Goal: Check status

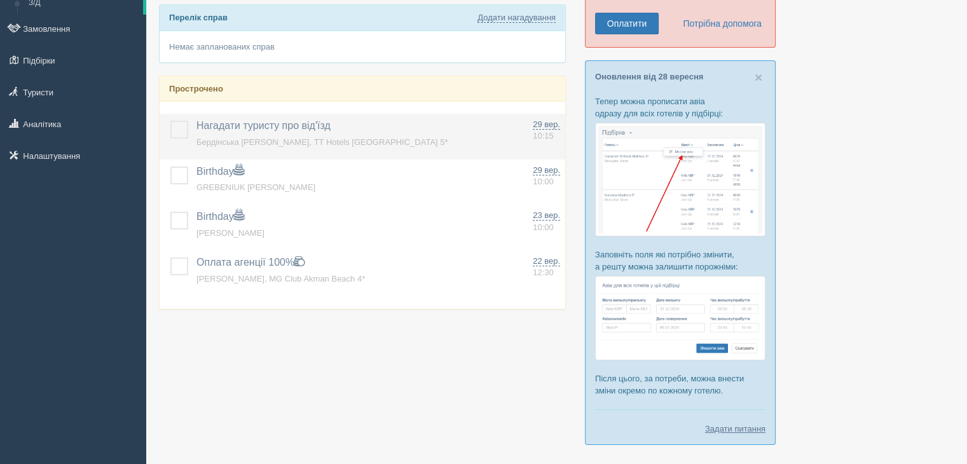
scroll to position [150, 0]
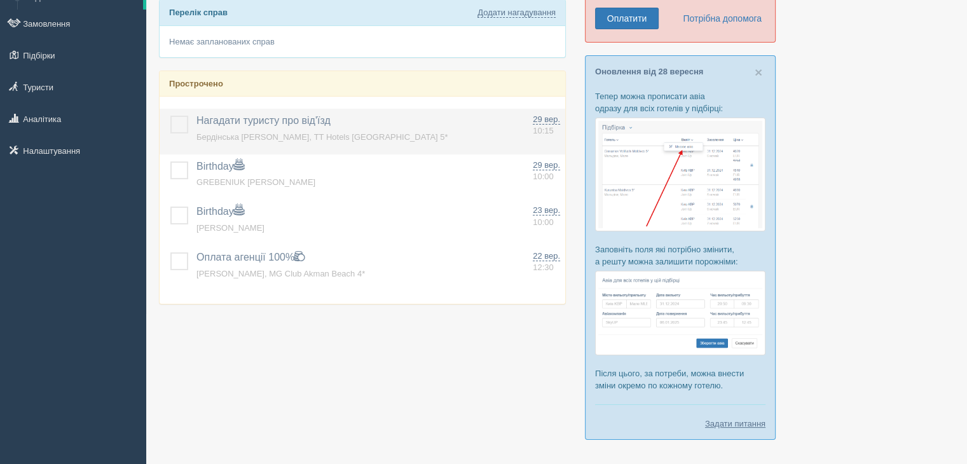
click at [170, 116] on label at bounding box center [170, 116] width 0 height 0
click at [0, 0] on input "checkbox" at bounding box center [0, 0] width 0 height 0
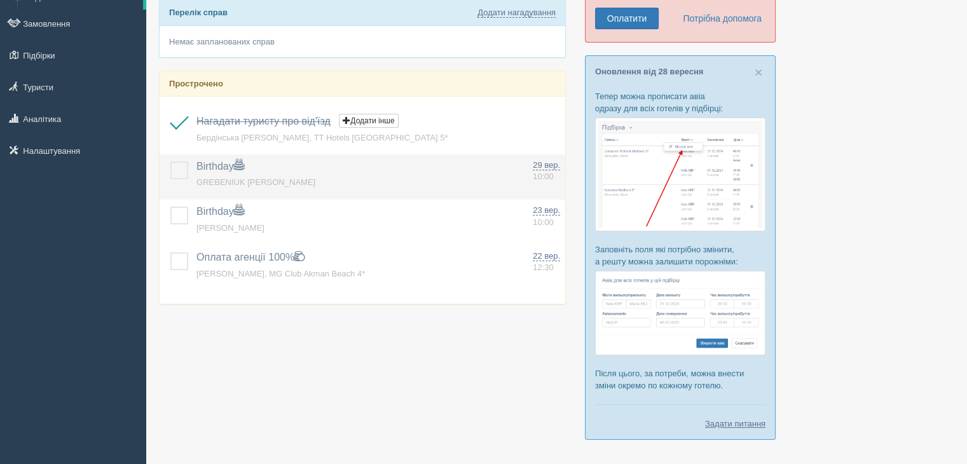
click at [170, 162] on label at bounding box center [170, 162] width 0 height 0
click at [0, 0] on input "checkbox" at bounding box center [0, 0] width 0 height 0
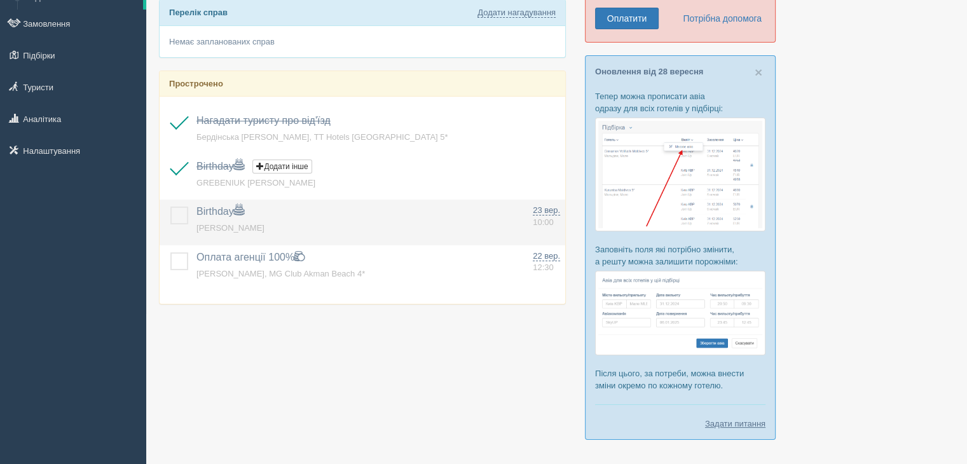
click at [170, 207] on label at bounding box center [170, 207] width 0 height 0
click at [0, 0] on input "checkbox" at bounding box center [0, 0] width 0 height 0
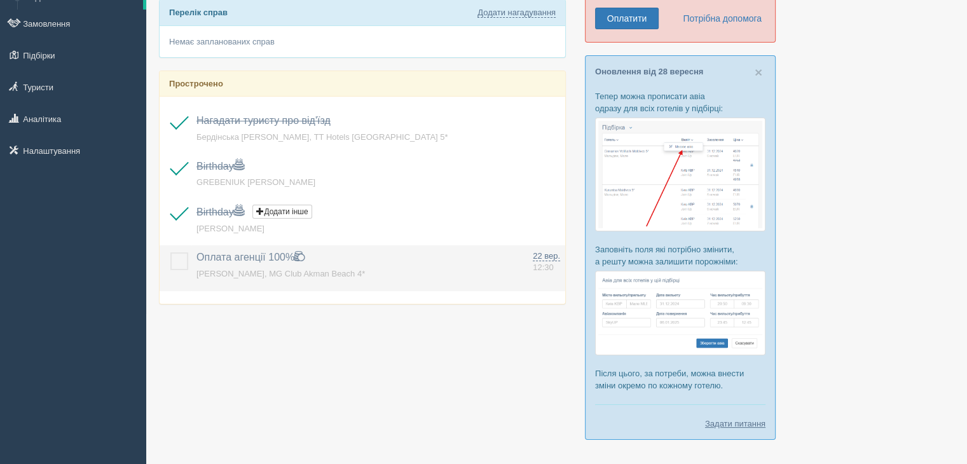
click at [170, 253] on label at bounding box center [170, 253] width 0 height 0
click at [0, 0] on input "checkbox" at bounding box center [0, 0] width 0 height 0
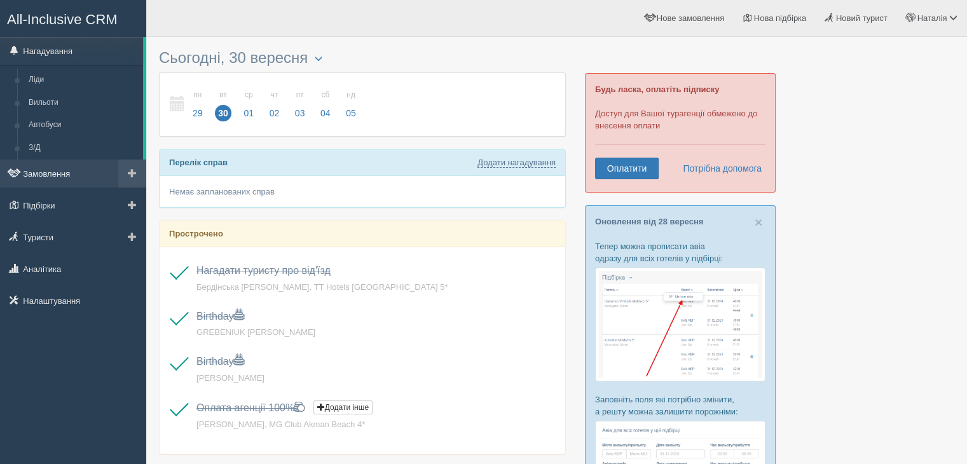
scroll to position [0, 0]
click at [58, 170] on link "Замовлення" at bounding box center [73, 174] width 146 height 28
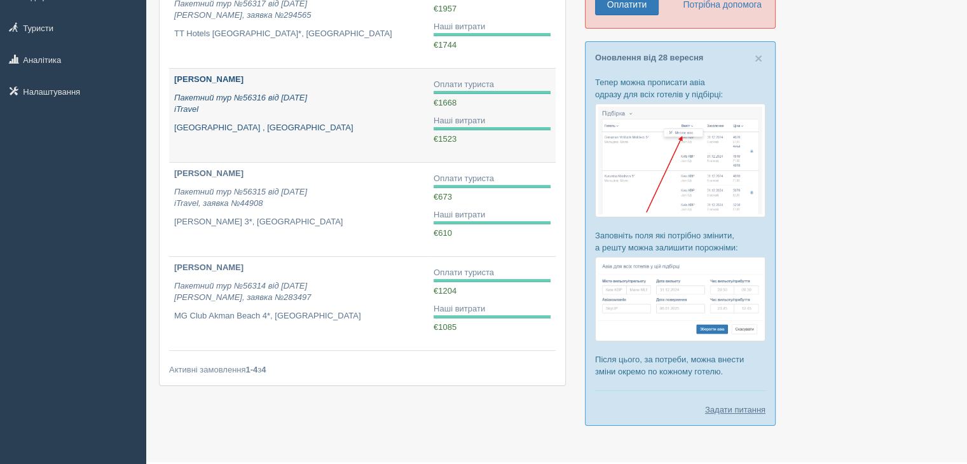
scroll to position [165, 0]
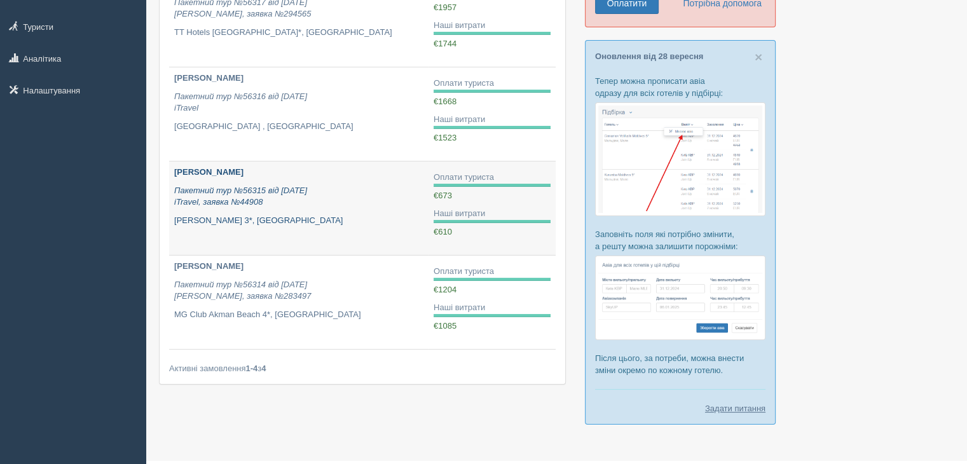
click at [375, 209] on div "СОЛОДОВА ОКСАНА ВІКТОРІВНА Пакетний тур №56315 від 04.08.2025 iTravel, заявка №…" at bounding box center [298, 197] width 249 height 60
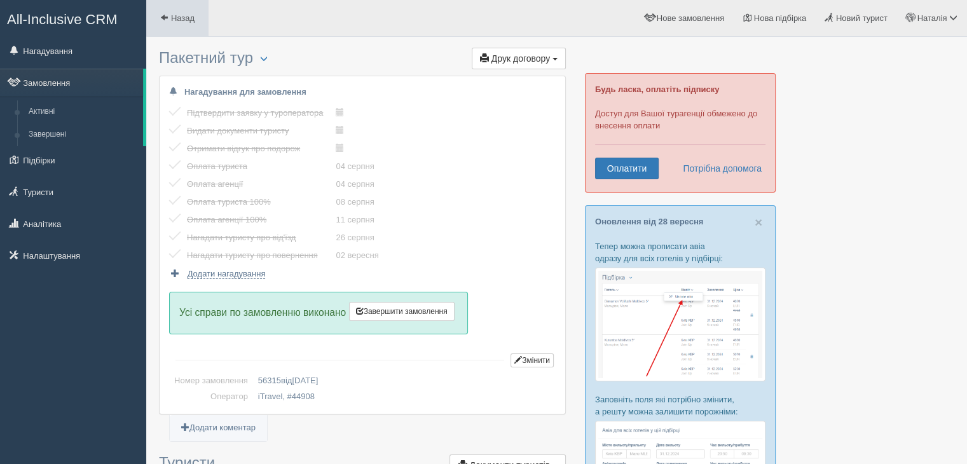
click at [195, 21] on span "Назад" at bounding box center [183, 18] width 24 height 10
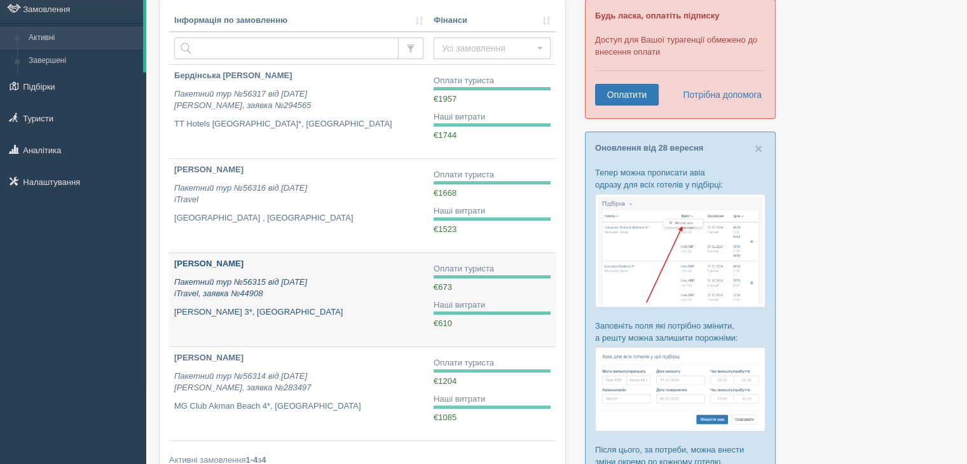
scroll to position [107, 0]
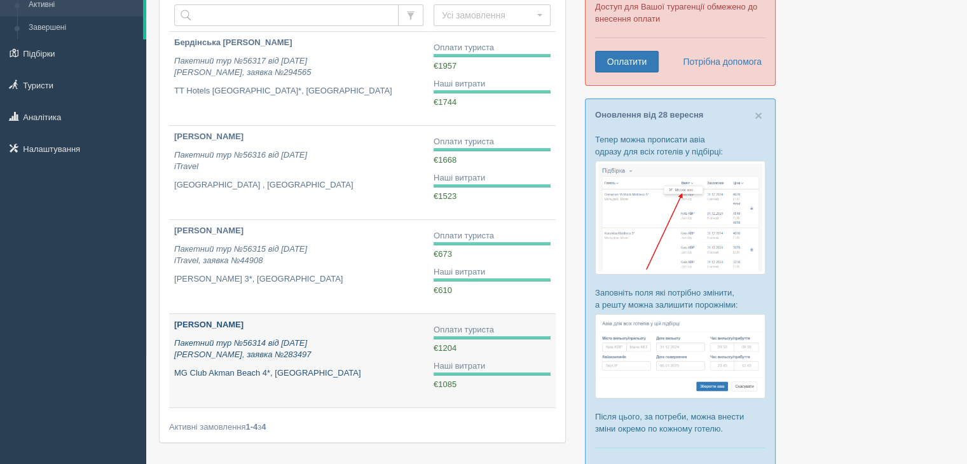
click at [391, 372] on p "MG Club Akman Beach 4*, Туреччина" at bounding box center [298, 374] width 249 height 12
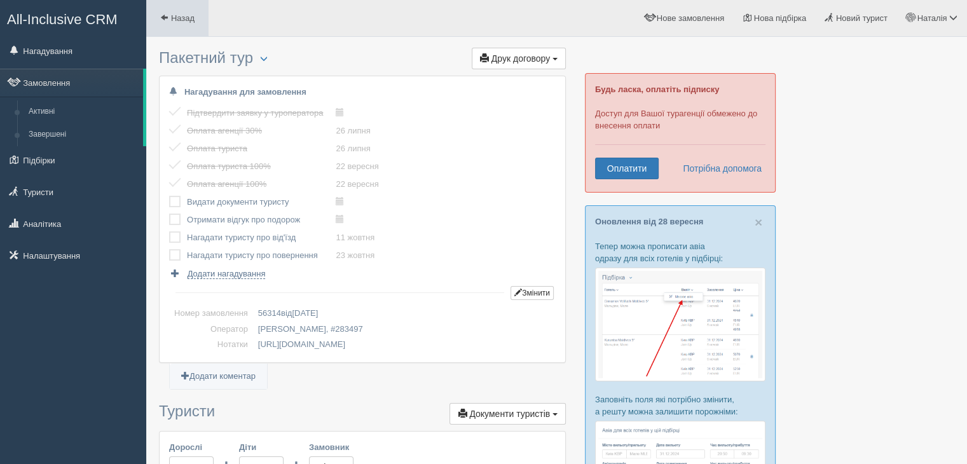
click at [172, 1] on link "Назад" at bounding box center [177, 18] width 62 height 36
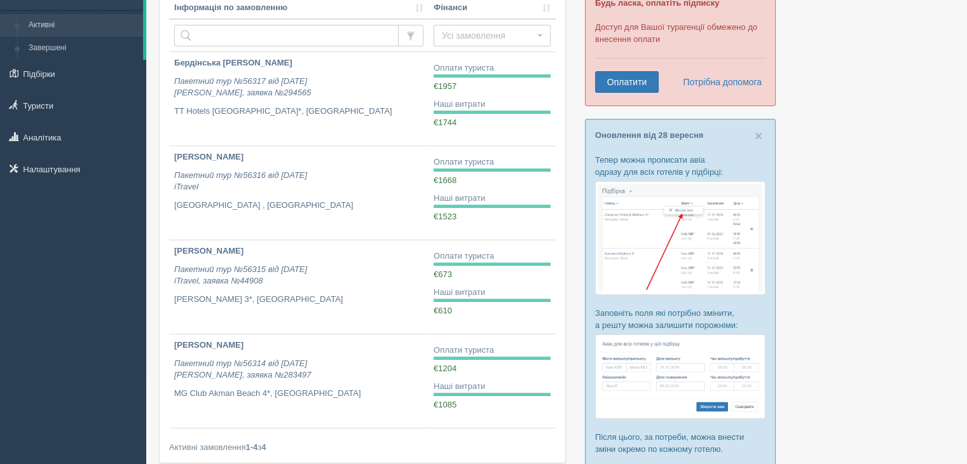
scroll to position [88, 0]
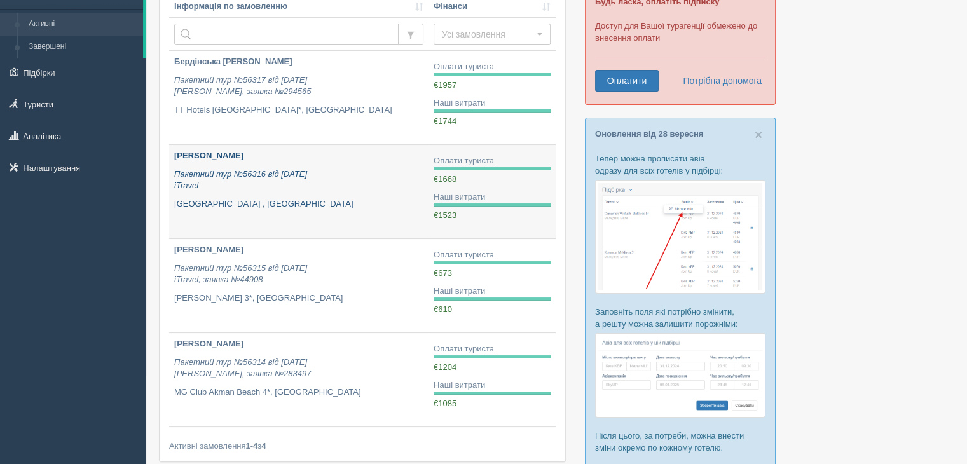
click at [342, 209] on link "Савченко Любов Пакетний тур №56316 від 03.09.2025 iTravel Amphoras Aqua Resort …" at bounding box center [299, 191] width 260 height 93
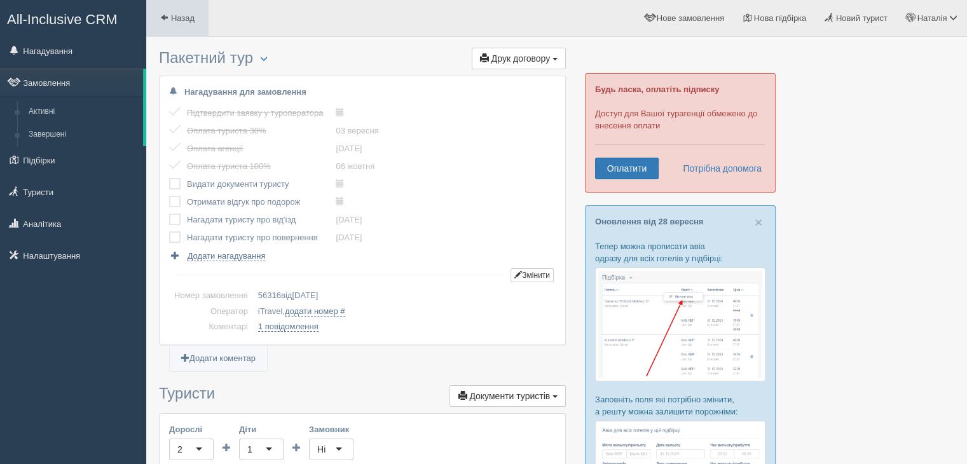
click at [197, 15] on link "Назад" at bounding box center [177, 18] width 62 height 36
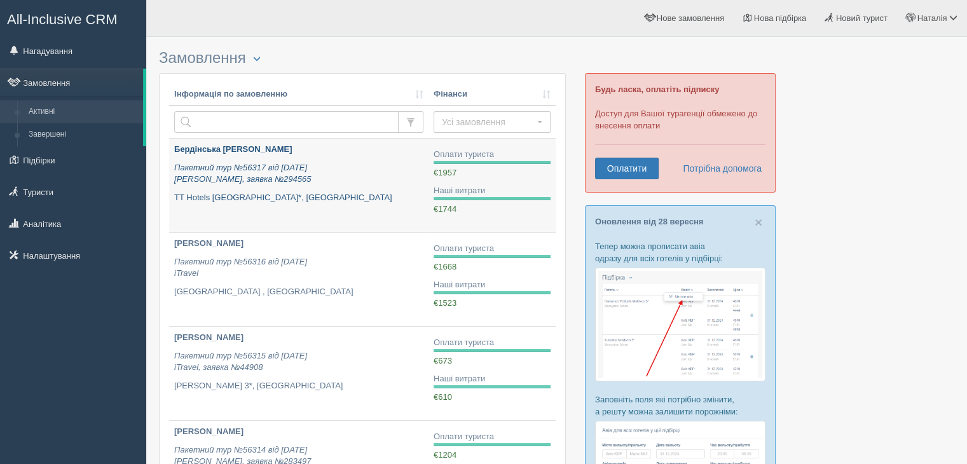
click at [354, 188] on div "Бердінська Анастасія Пакетний тур №56317 від 23.09.2025 Alf, заявка №294565 TT …" at bounding box center [298, 174] width 249 height 60
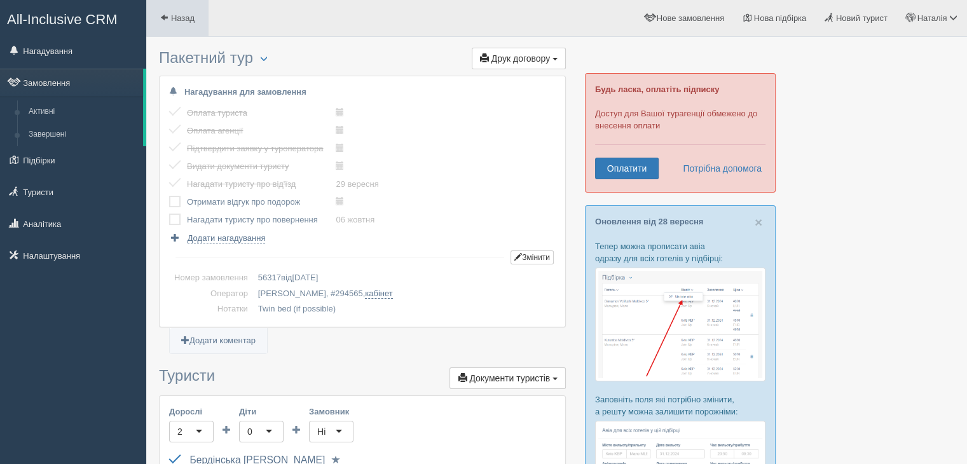
click at [191, 25] on link "Назад" at bounding box center [177, 18] width 62 height 36
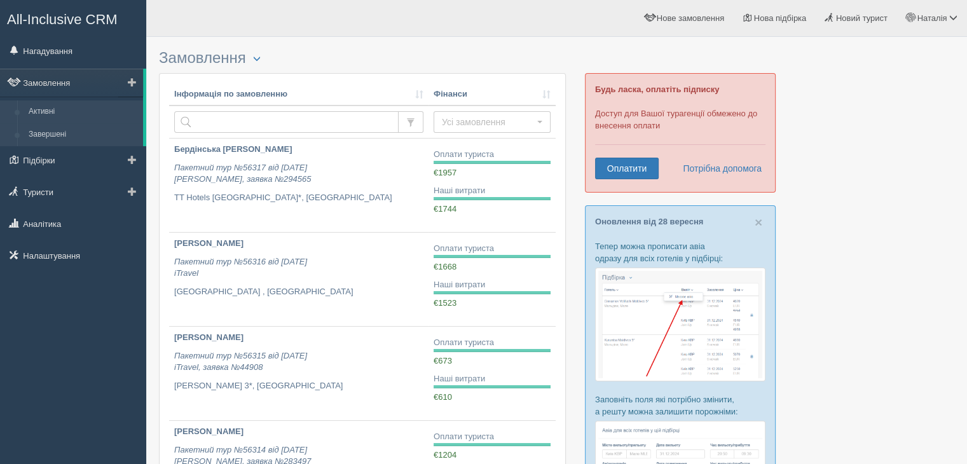
click at [63, 138] on link "Завершені" at bounding box center [83, 134] width 120 height 23
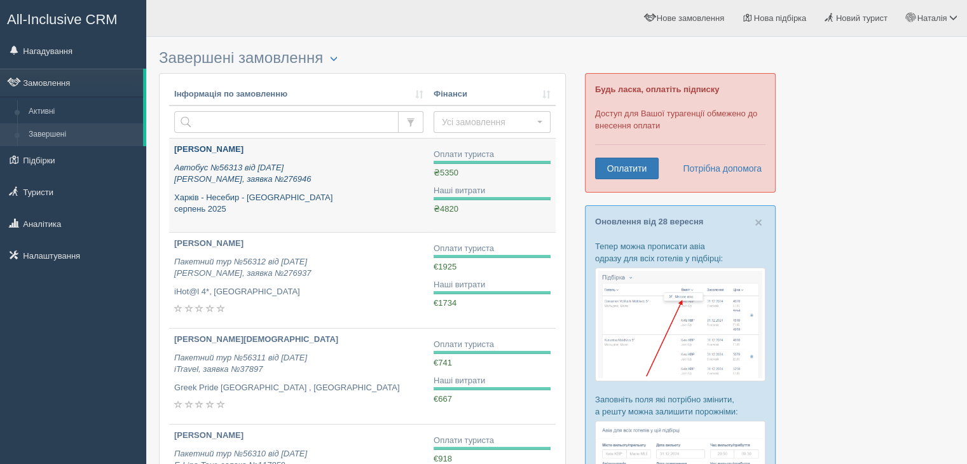
click at [359, 185] on p "Автобус №56313 від [DATE] [PERSON_NAME], заявка №276946" at bounding box center [298, 174] width 249 height 24
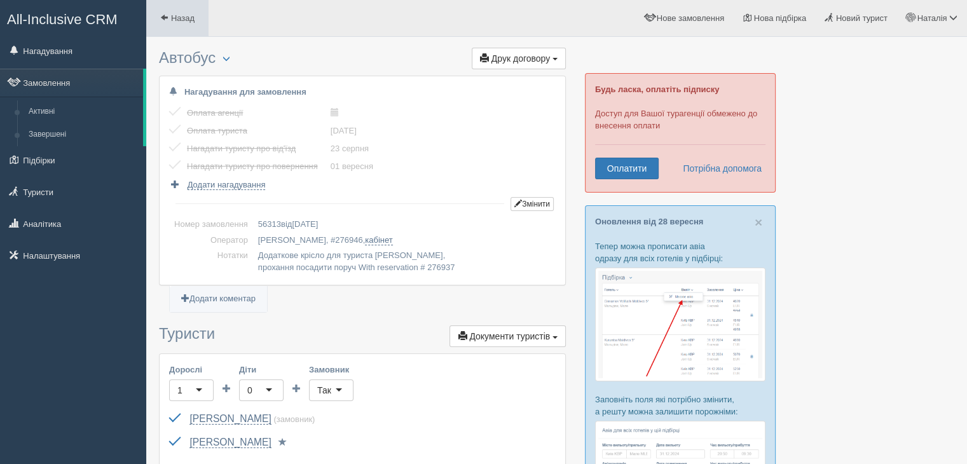
click at [183, 12] on link "Назад" at bounding box center [177, 18] width 62 height 36
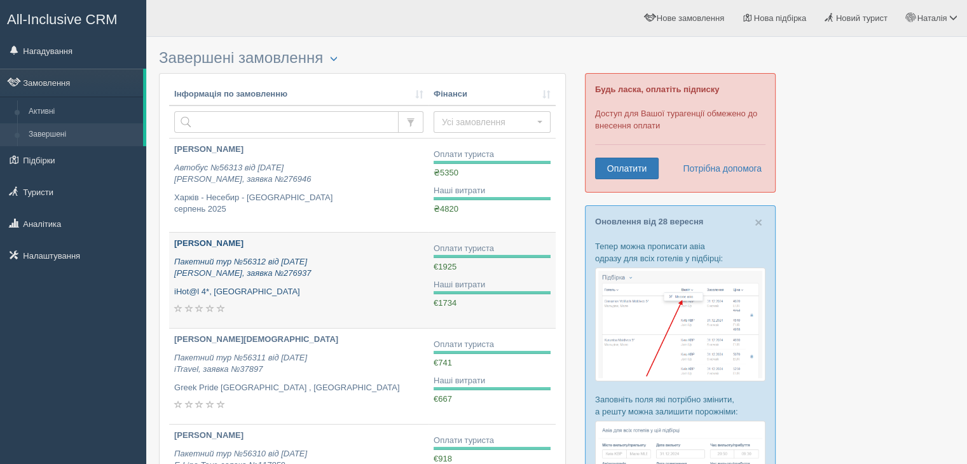
click at [368, 267] on p "Пакетний тур №56312 від 03.07.2025 Alf, заявка №276937" at bounding box center [298, 268] width 249 height 24
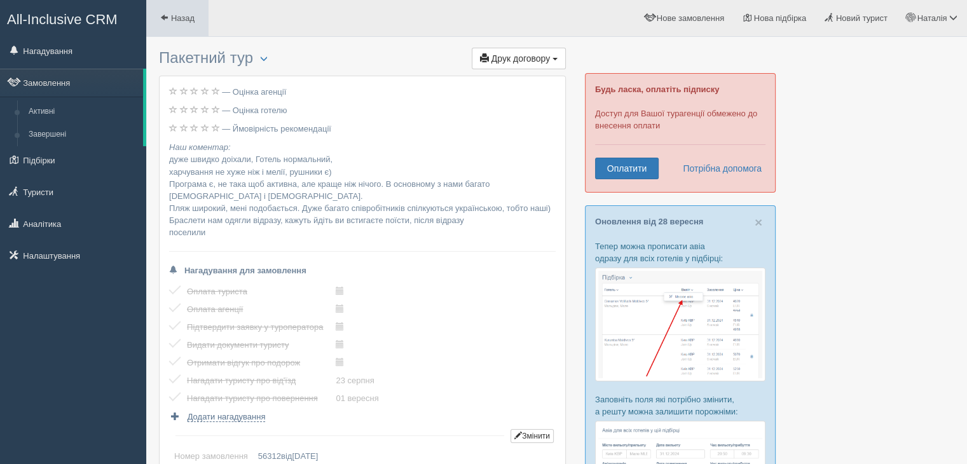
click at [186, 26] on link "Назад" at bounding box center [177, 18] width 62 height 36
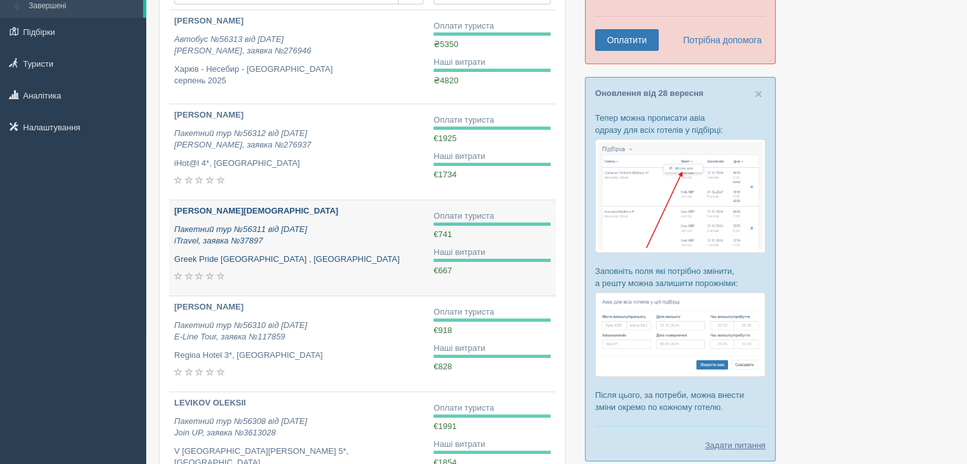
scroll to position [140, 0]
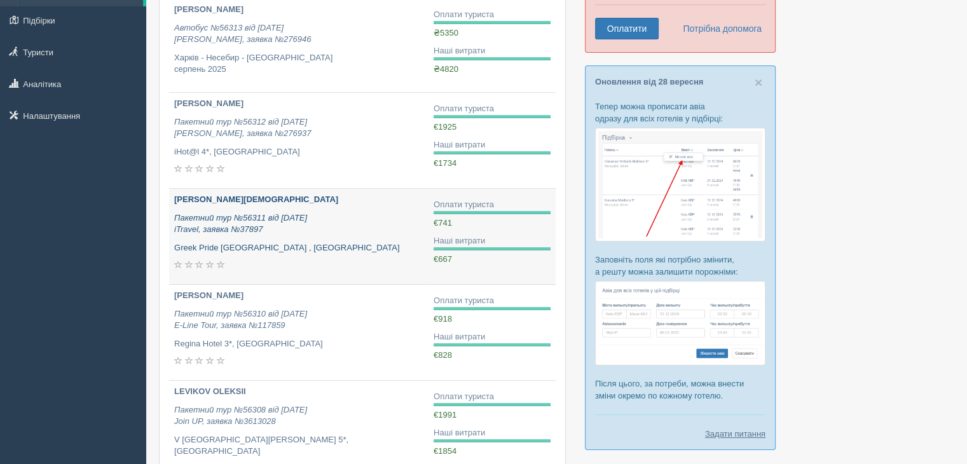
click at [387, 251] on p "Greek Pride [GEOGRAPHIC_DATA] , [GEOGRAPHIC_DATA]" at bounding box center [298, 248] width 249 height 12
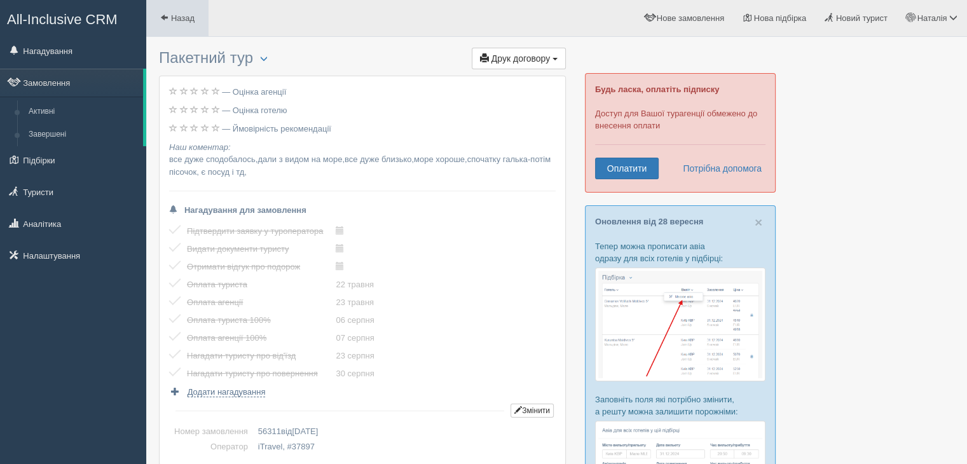
click at [193, 22] on span "Назад" at bounding box center [183, 18] width 24 height 10
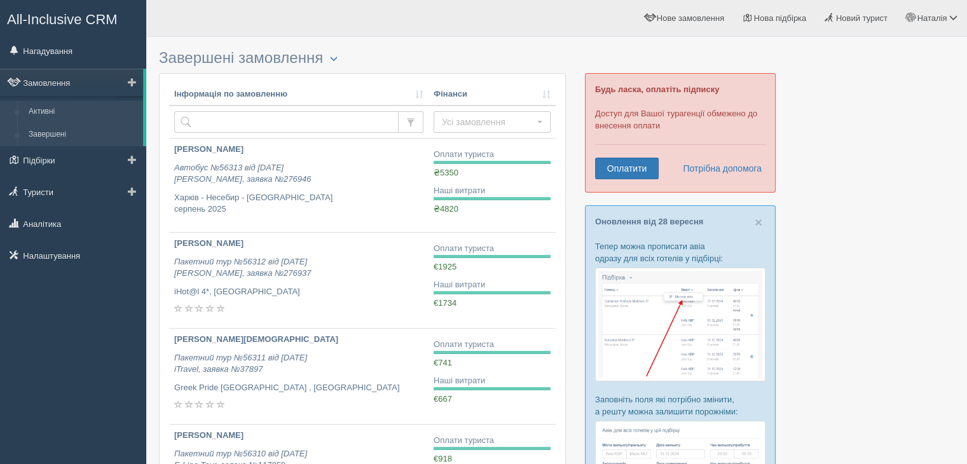
click at [36, 117] on link "Активні" at bounding box center [83, 111] width 120 height 23
